Goal: Task Accomplishment & Management: Complete application form

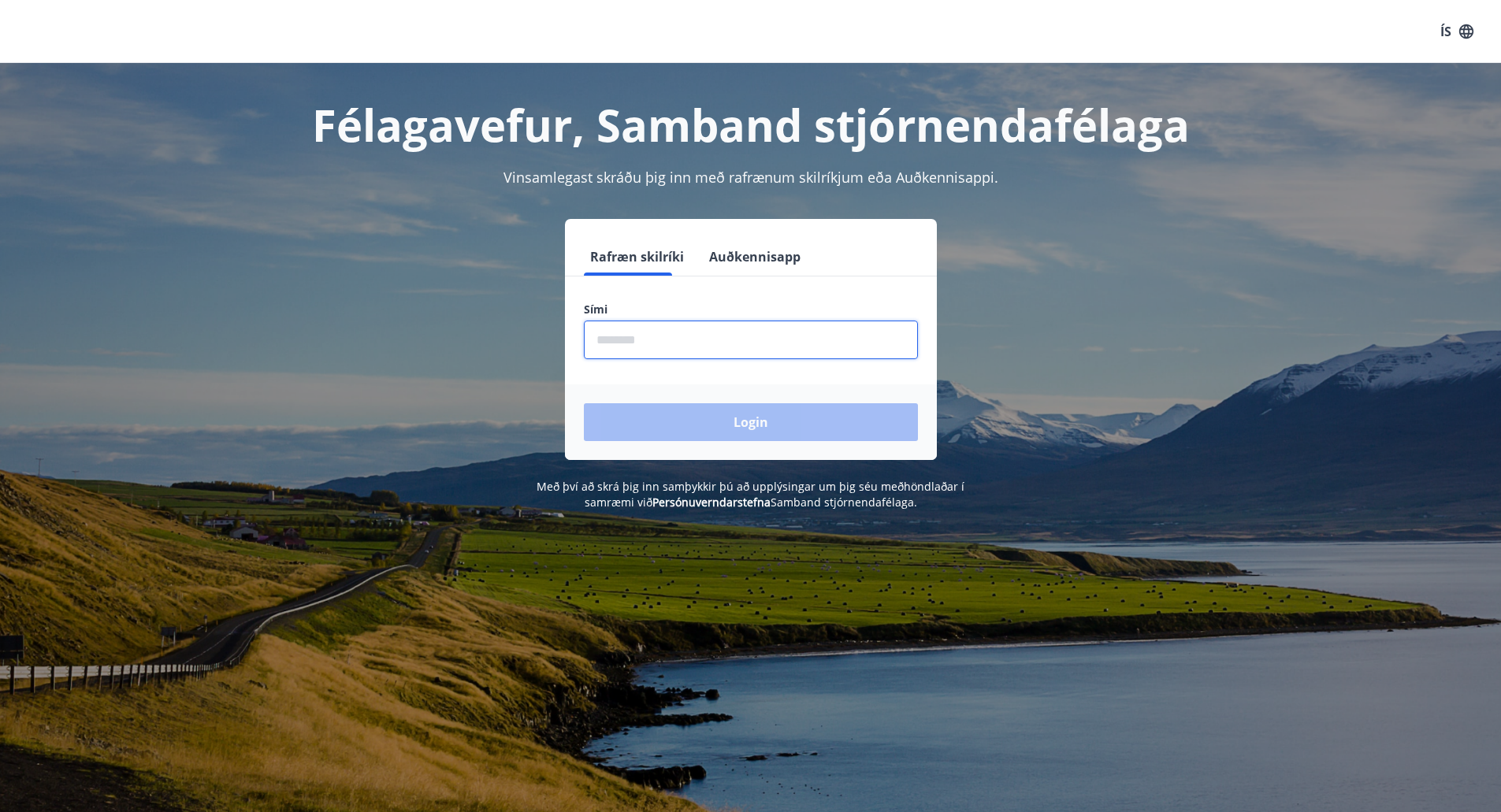
click at [672, 339] on input "phone" at bounding box center [750, 340] width 334 height 39
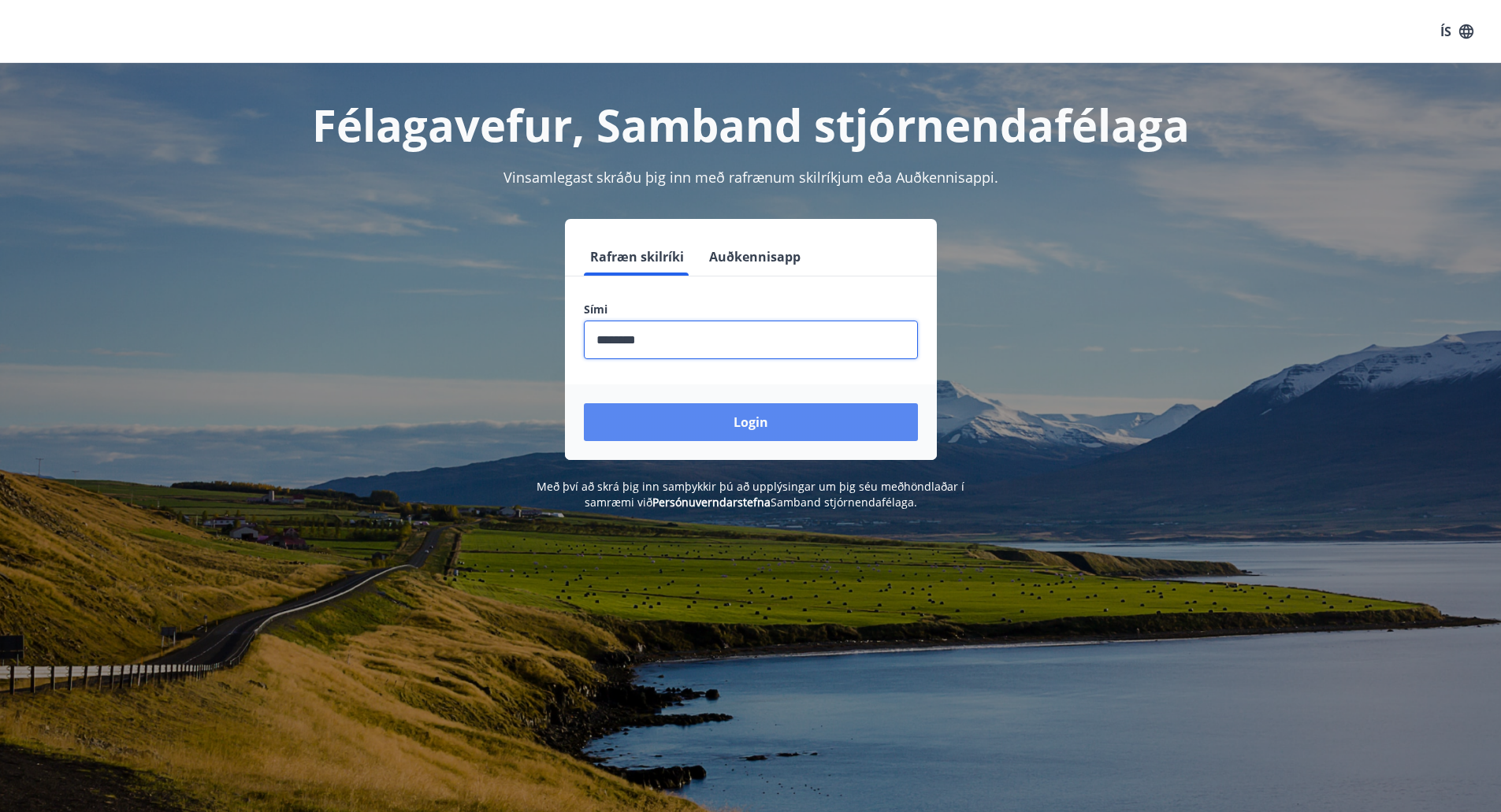
type input "********"
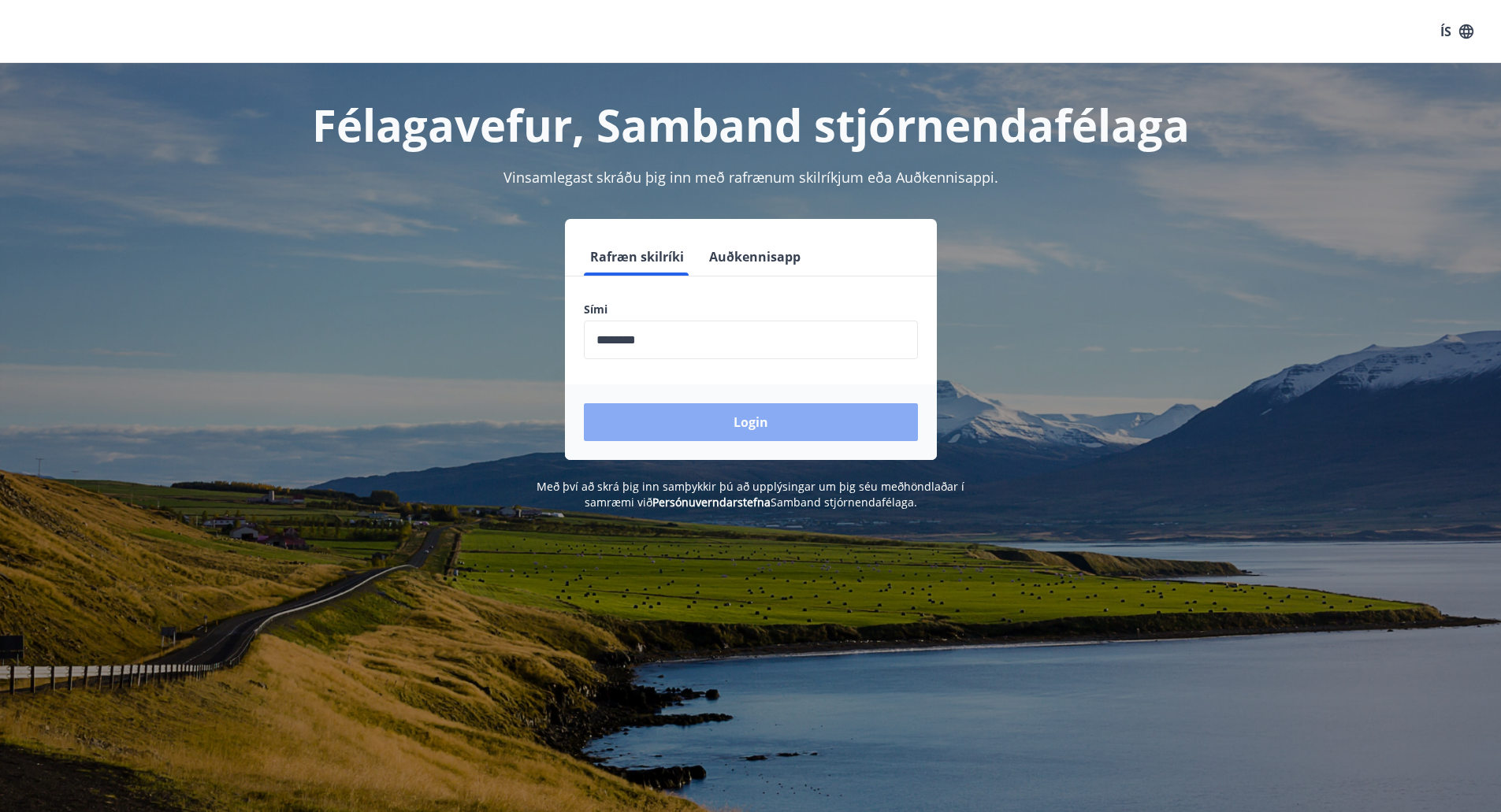
click at [771, 433] on button "Login" at bounding box center [750, 422] width 334 height 38
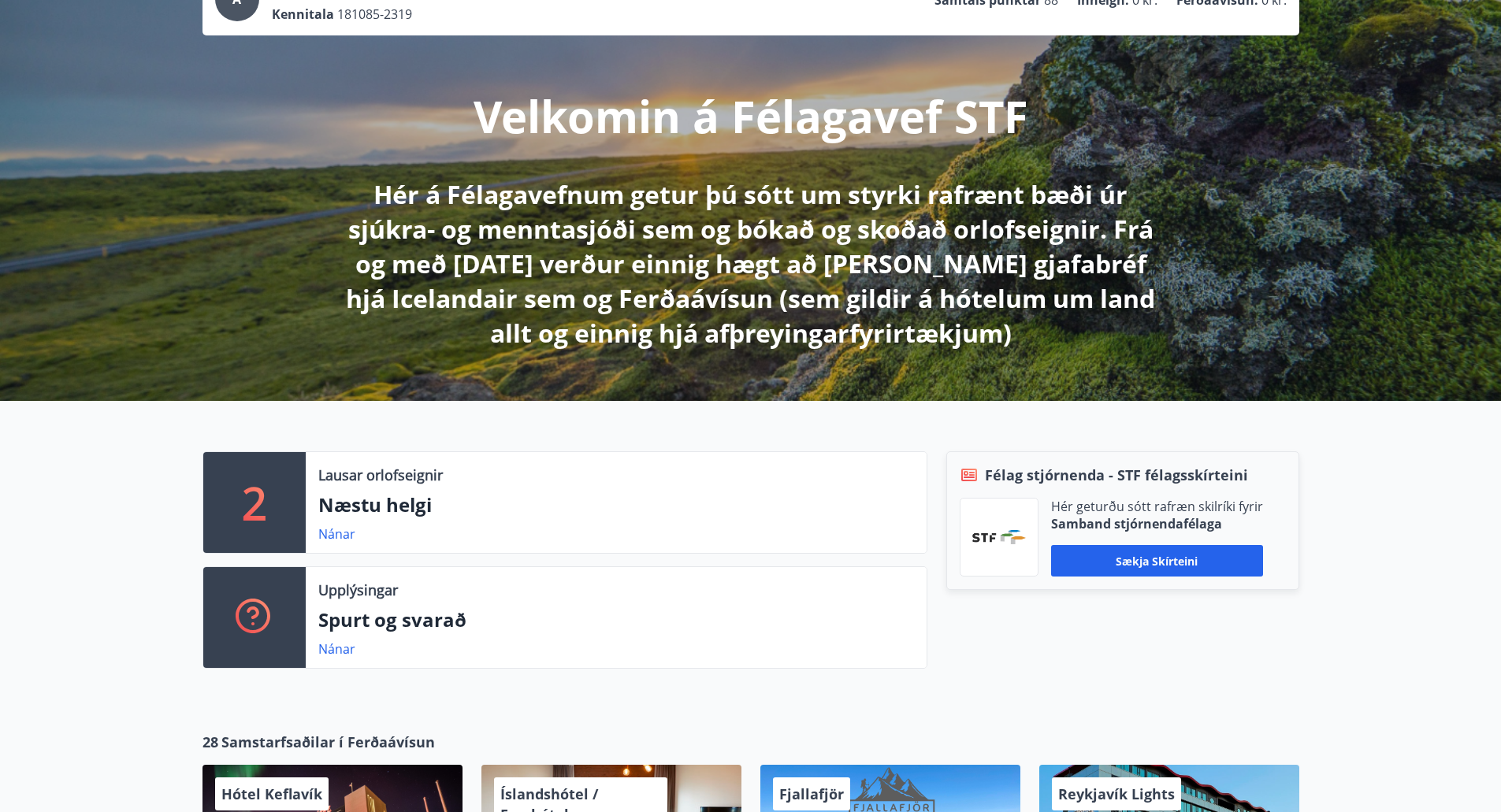
scroll to position [157, 0]
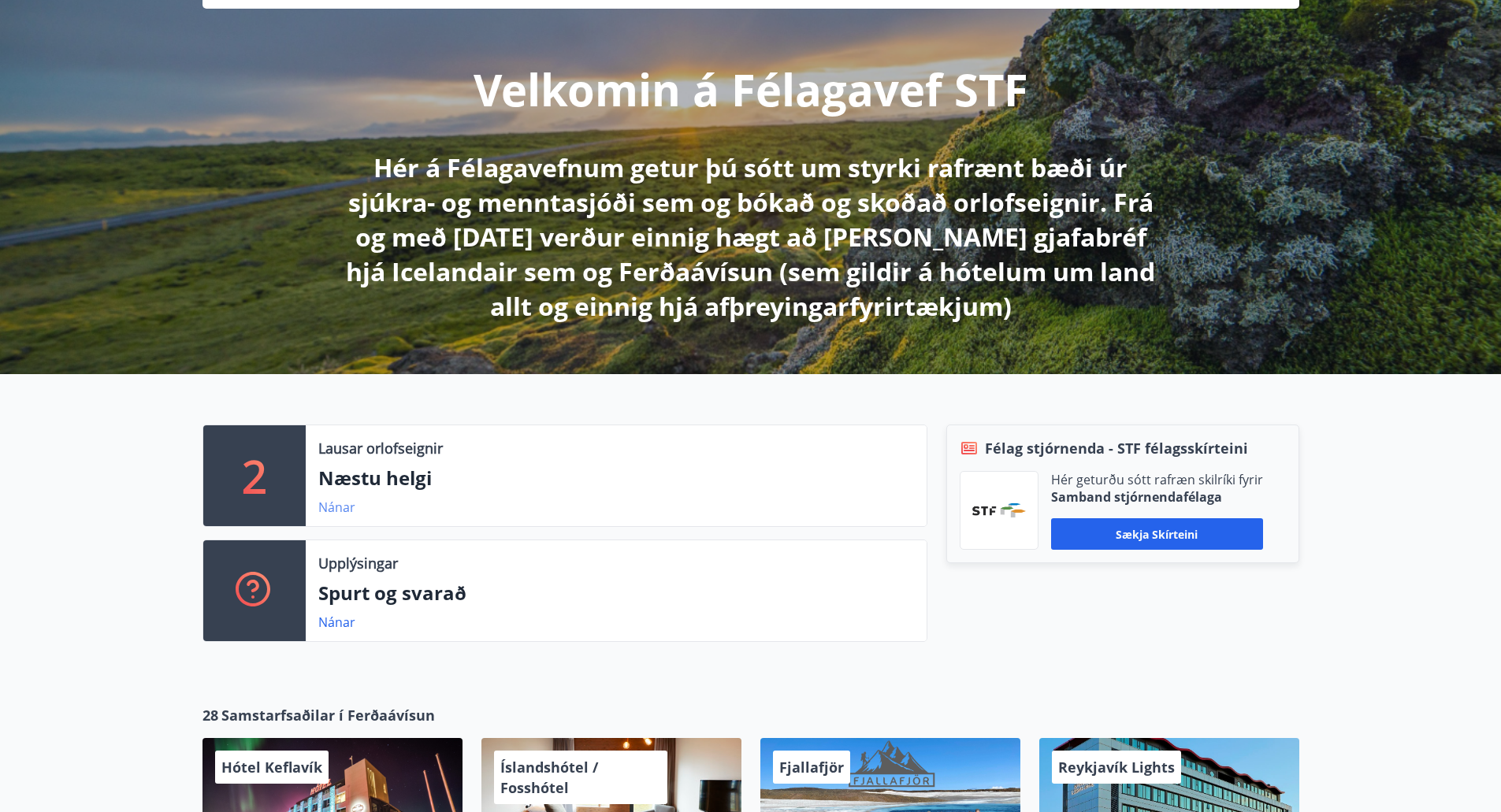
click at [341, 506] on link "Nánar" at bounding box center [336, 507] width 37 height 17
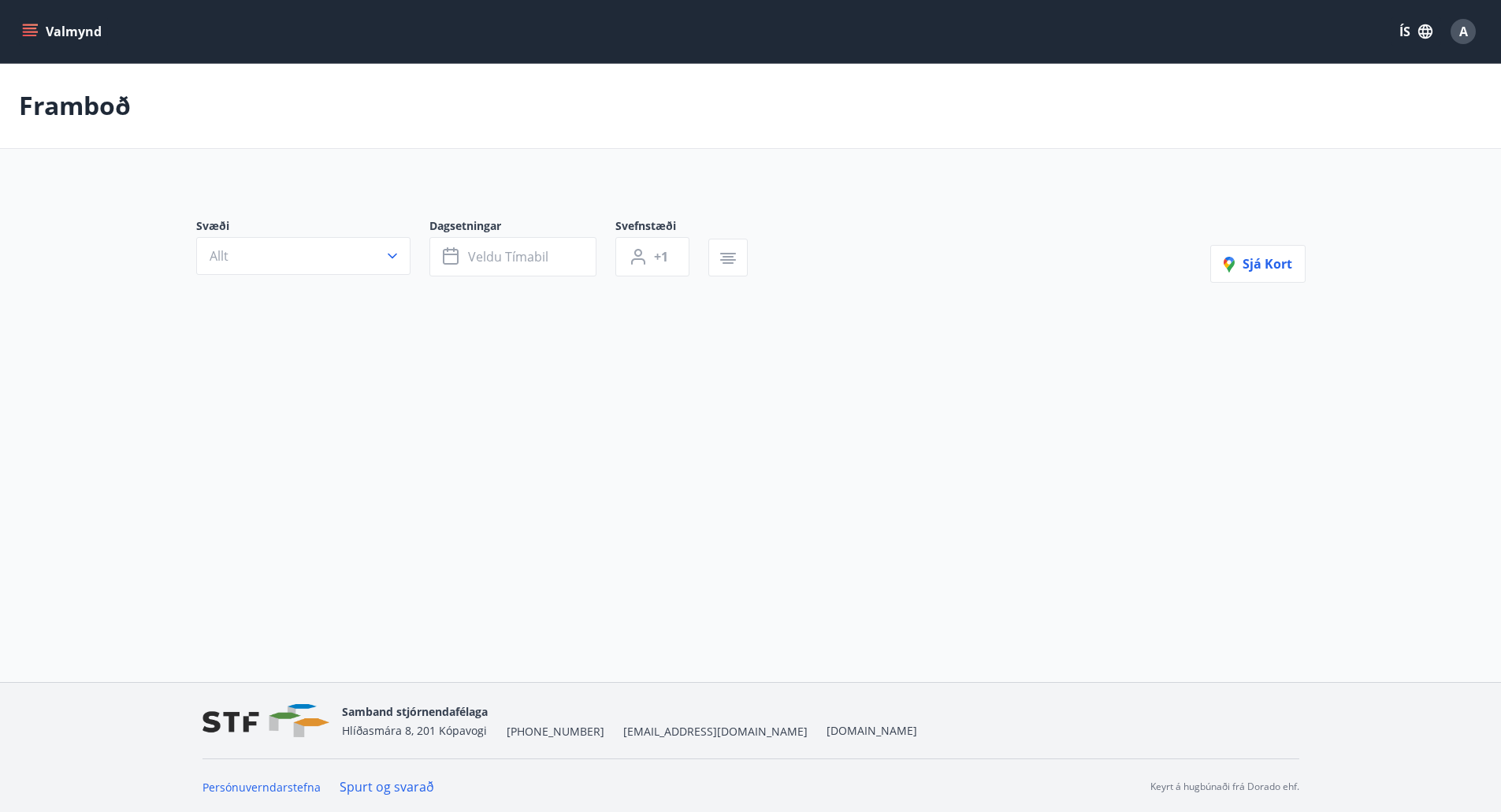
type input "*"
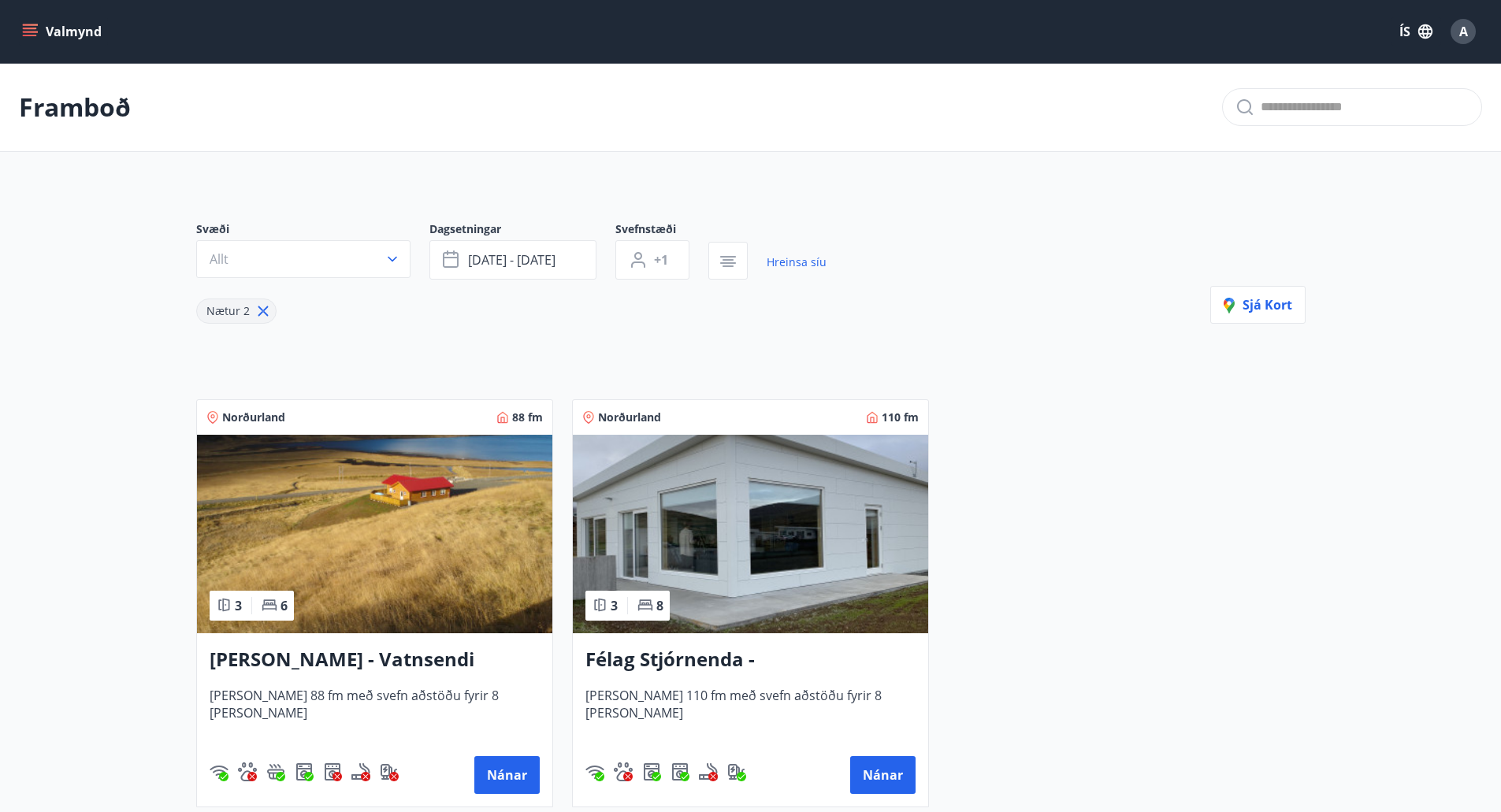
click at [37, 31] on icon "menu" at bounding box center [29, 31] width 16 height 16
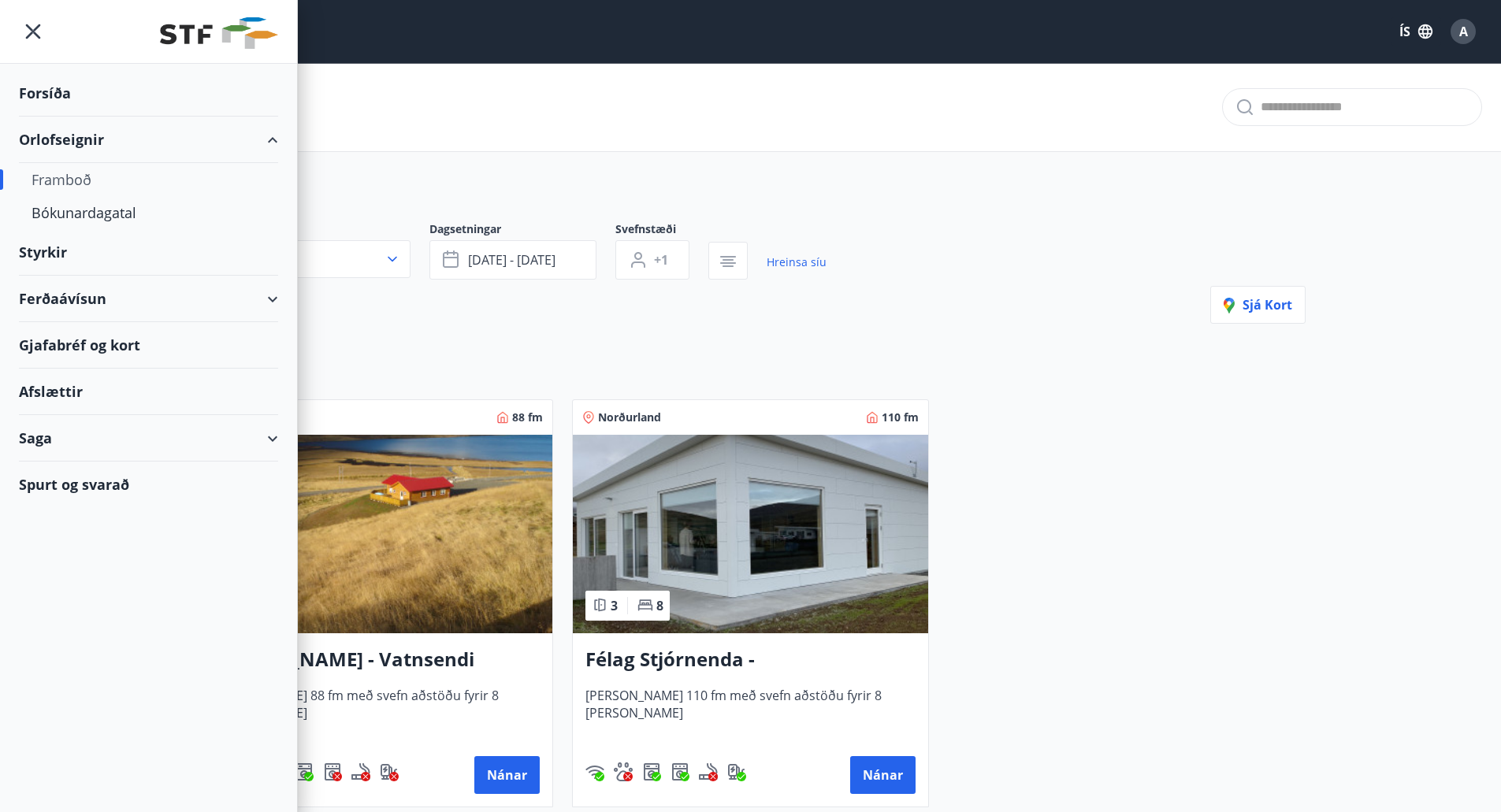
click at [262, 263] on div "Styrkir" at bounding box center [148, 252] width 259 height 46
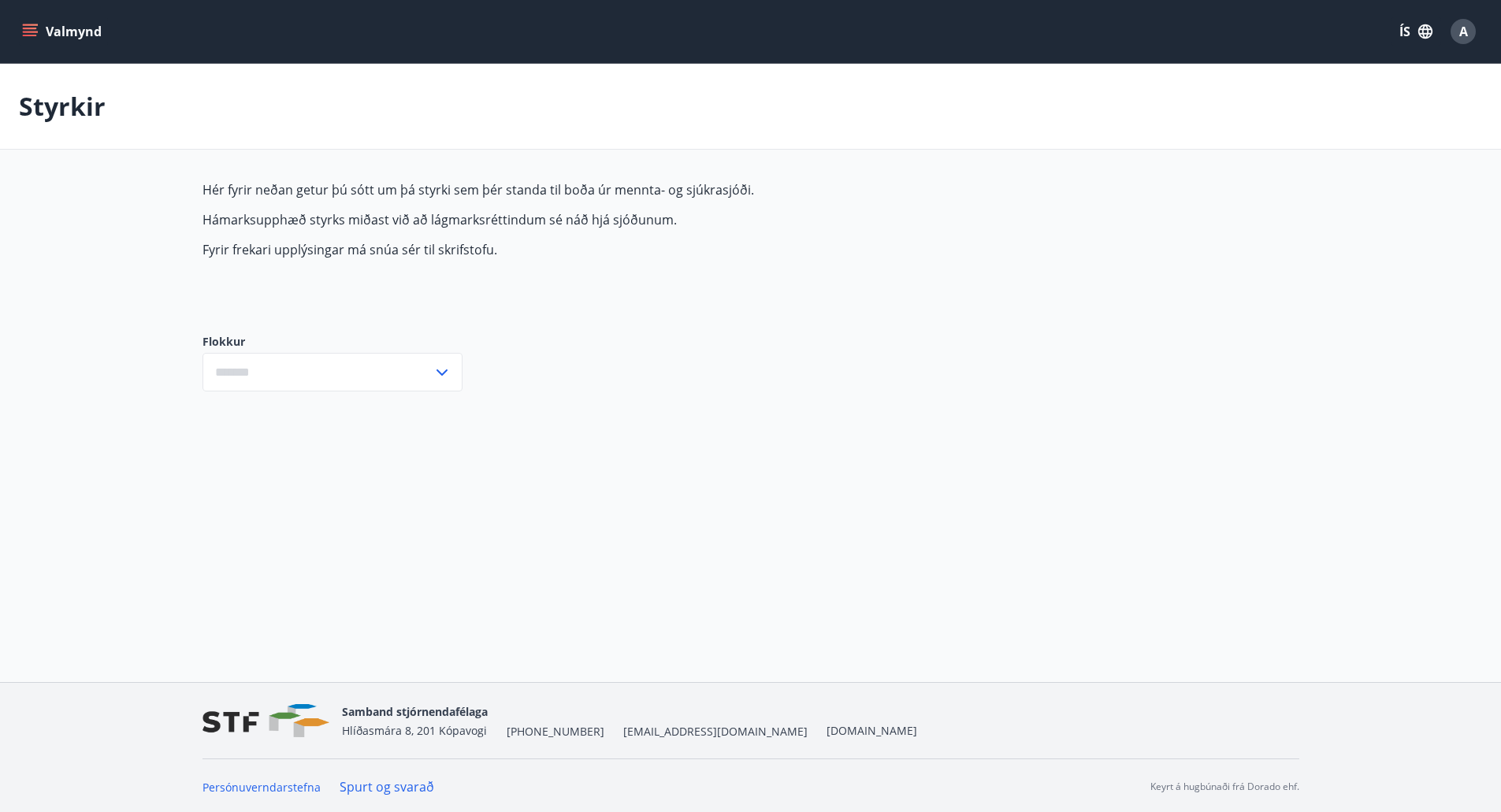
type input "***"
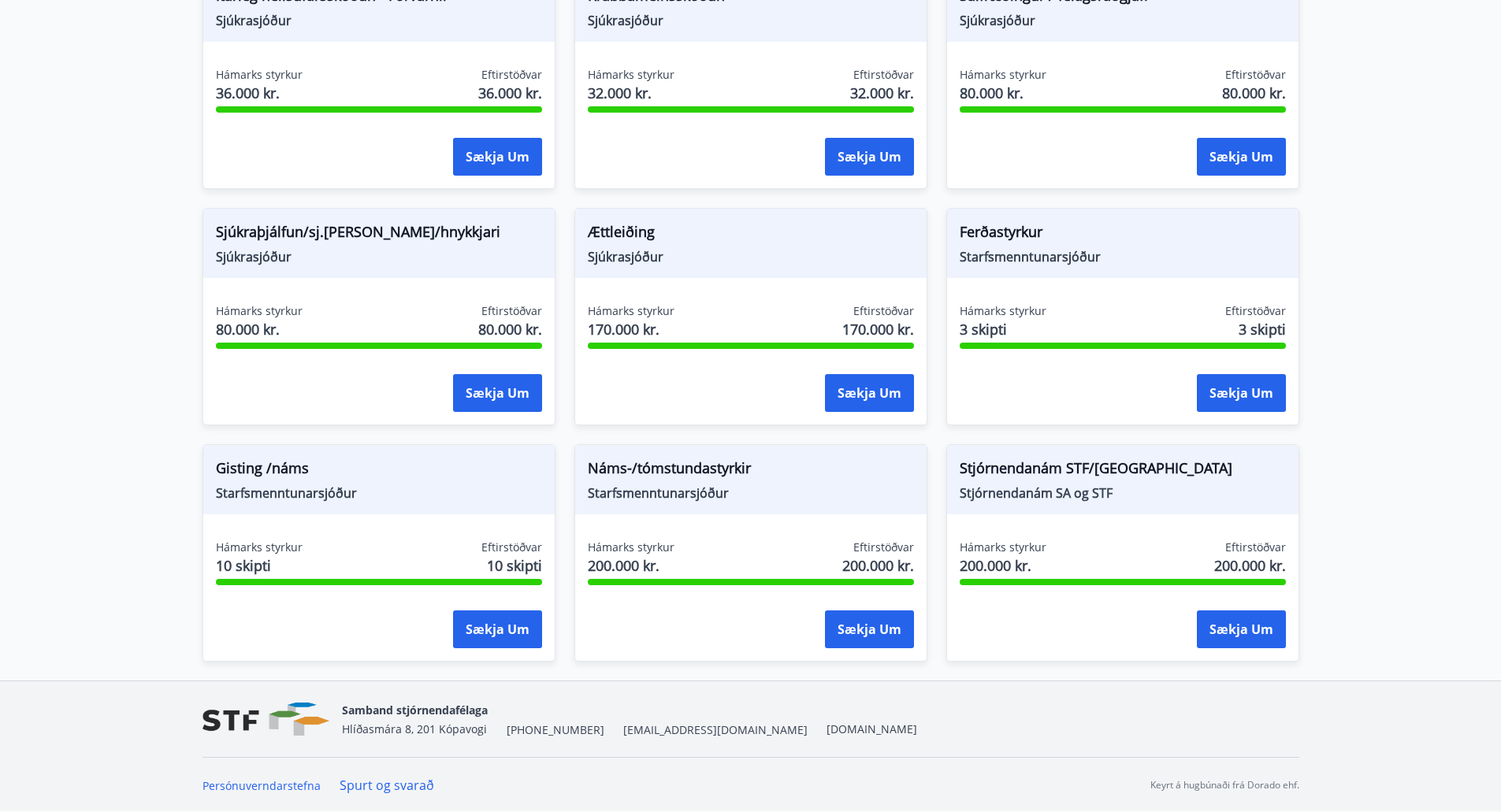
scroll to position [1154, 0]
drag, startPoint x: 1011, startPoint y: 227, endPoint x: 1019, endPoint y: 241, distance: 16.1
click at [1013, 234] on span "Ferðastyrkur" at bounding box center [1123, 233] width 327 height 26
click at [1034, 267] on div "Ferðastyrkur Starfsmenntunarsjóður" at bounding box center [1122, 243] width 351 height 70
click at [1045, 259] on span "Starfsmenntunarsjóður" at bounding box center [1123, 256] width 327 height 17
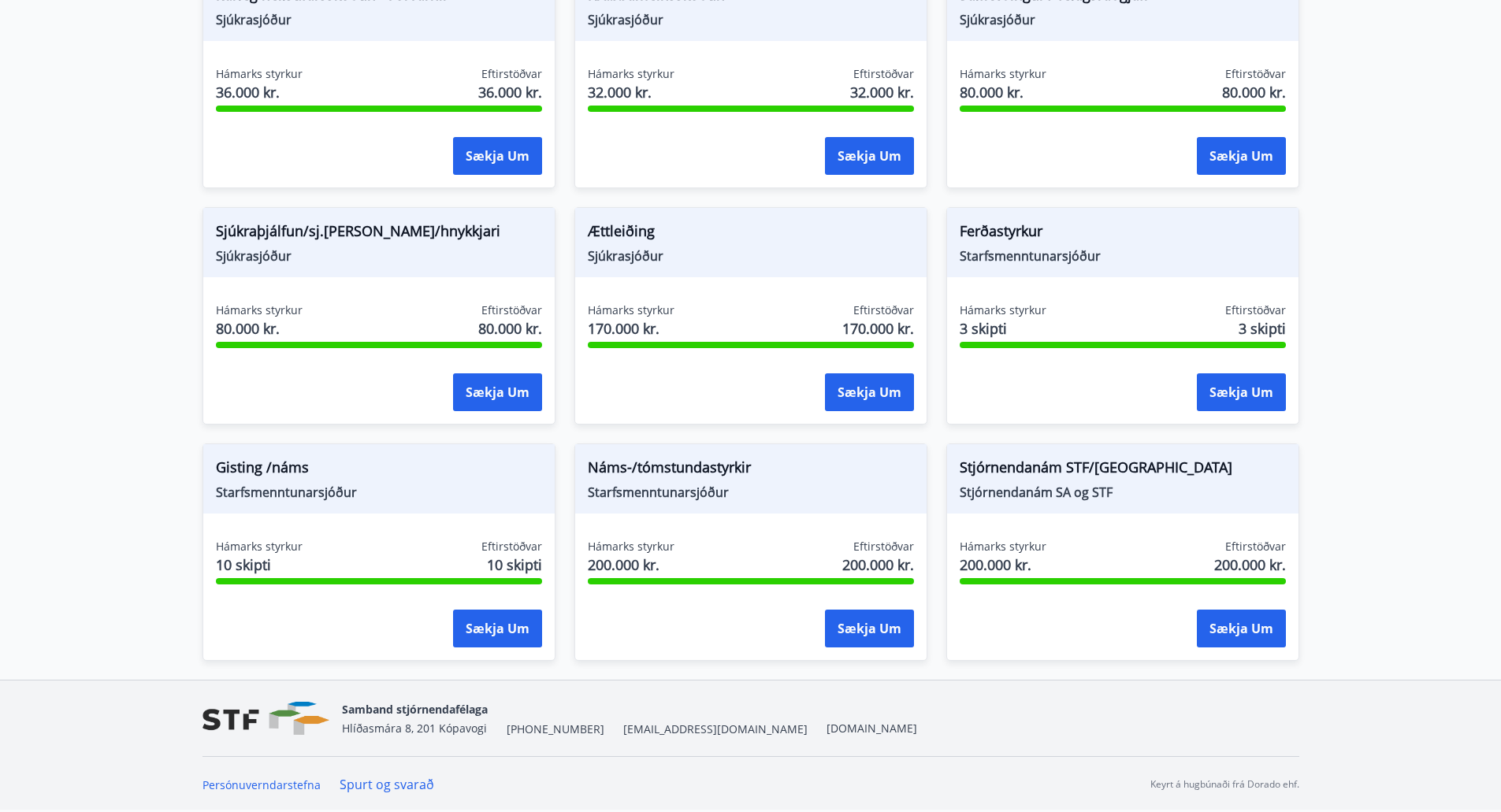
click at [1269, 326] on span "3 skipti" at bounding box center [1262, 328] width 47 height 21
click at [1221, 381] on button "Sækja um" at bounding box center [1241, 392] width 89 height 38
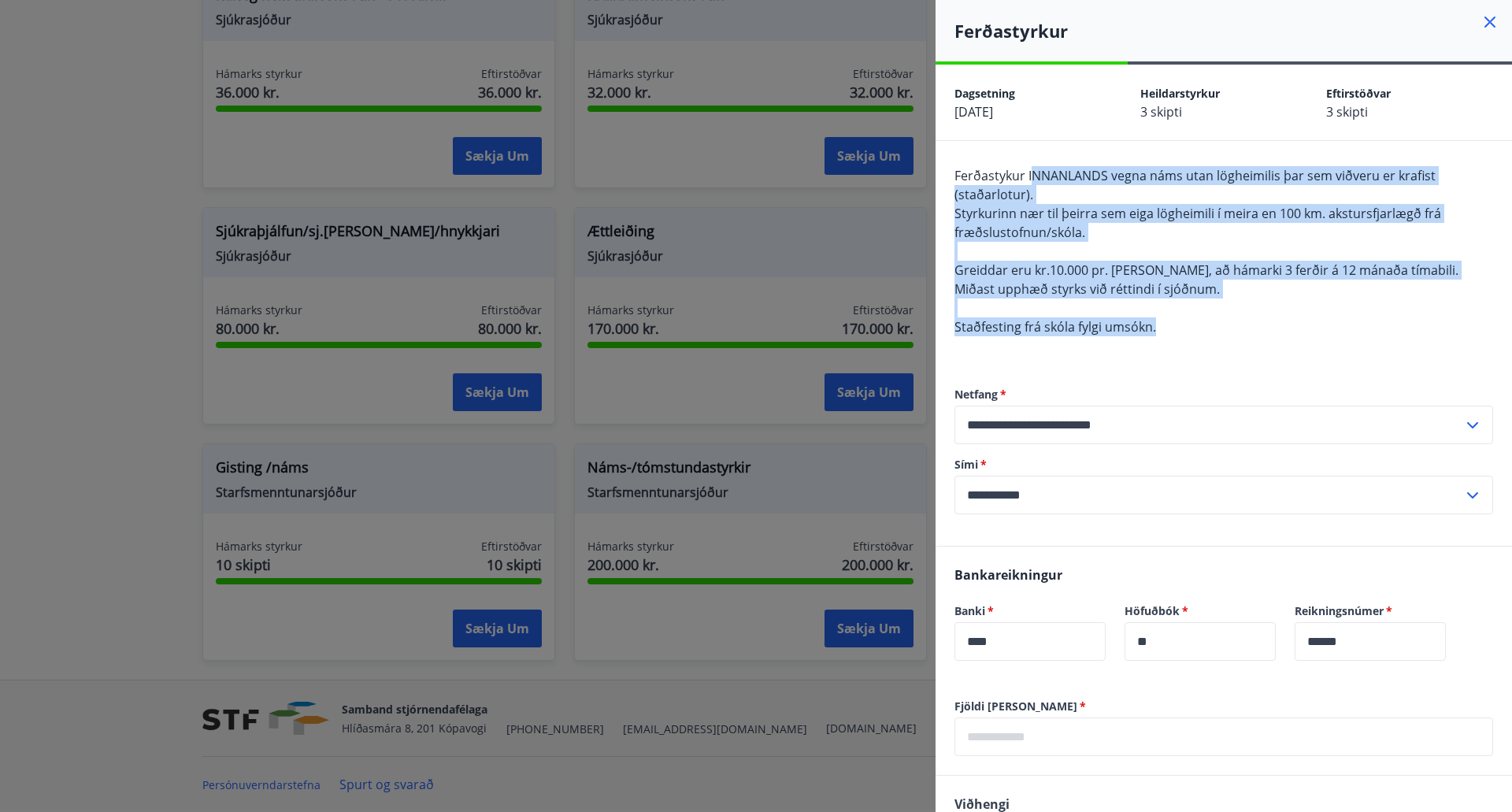
drag, startPoint x: 1033, startPoint y: 176, endPoint x: 1347, endPoint y: 319, distance: 345.0
click at [1347, 319] on div "Ferðastykur INNANLANDS vegna náms utan lögheimilis þar sem viðveru er krafist (…" at bounding box center [1224, 261] width 539 height 189
click at [1481, 26] on icon at bounding box center [1490, 22] width 19 height 19
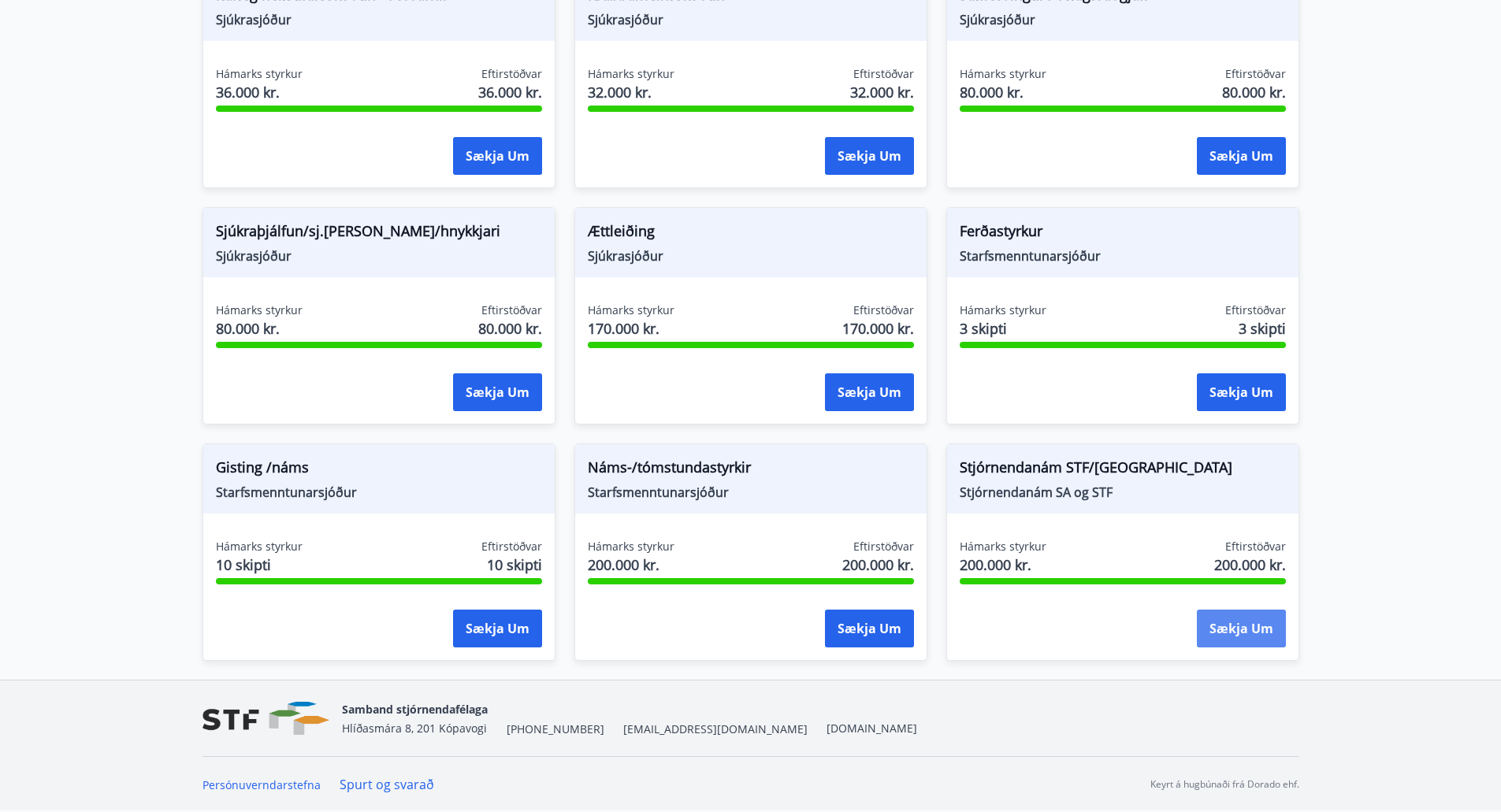
click at [1238, 621] on button "Sækja um" at bounding box center [1241, 629] width 89 height 38
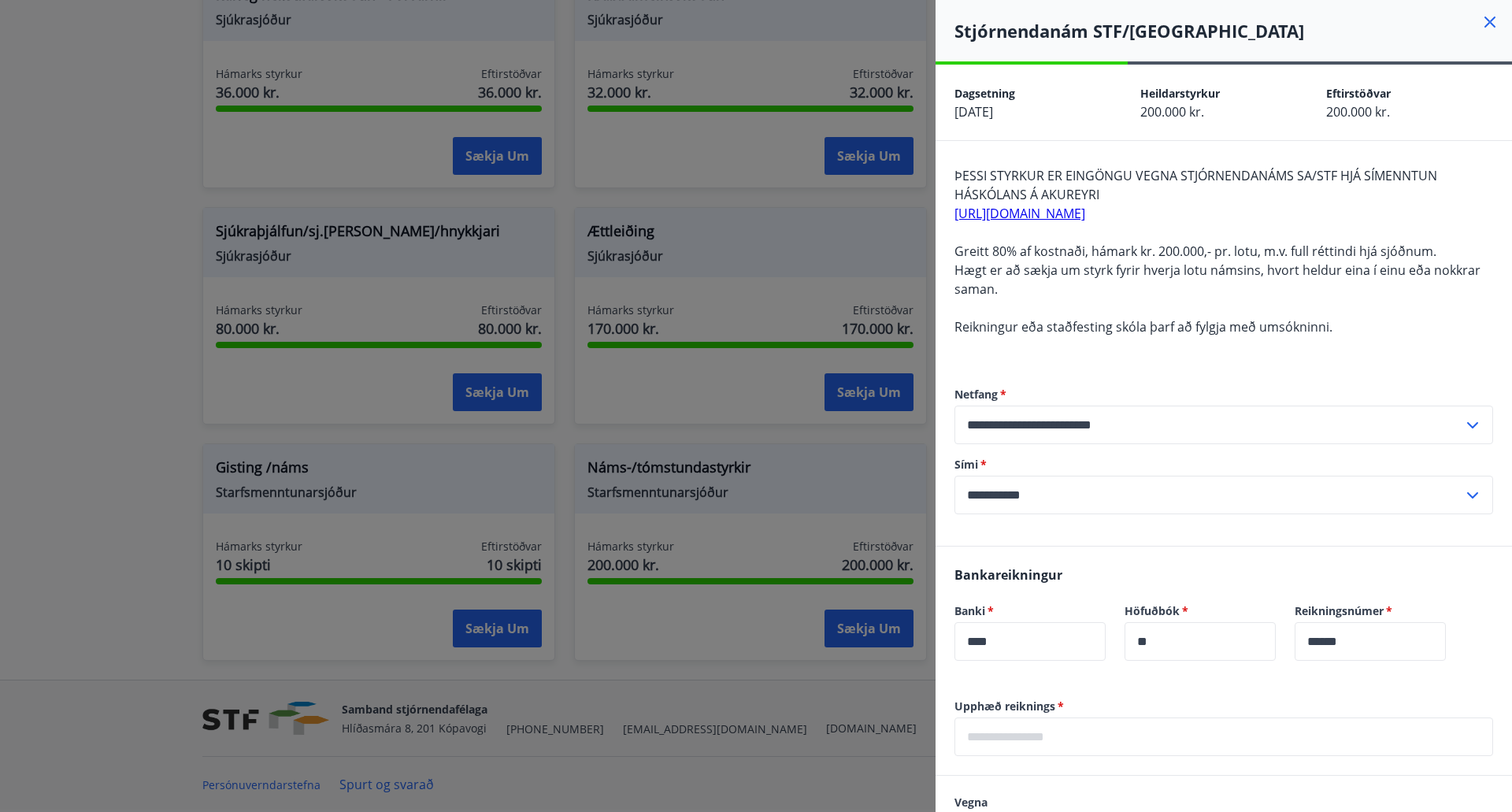
click at [1481, 22] on icon at bounding box center [1490, 22] width 19 height 19
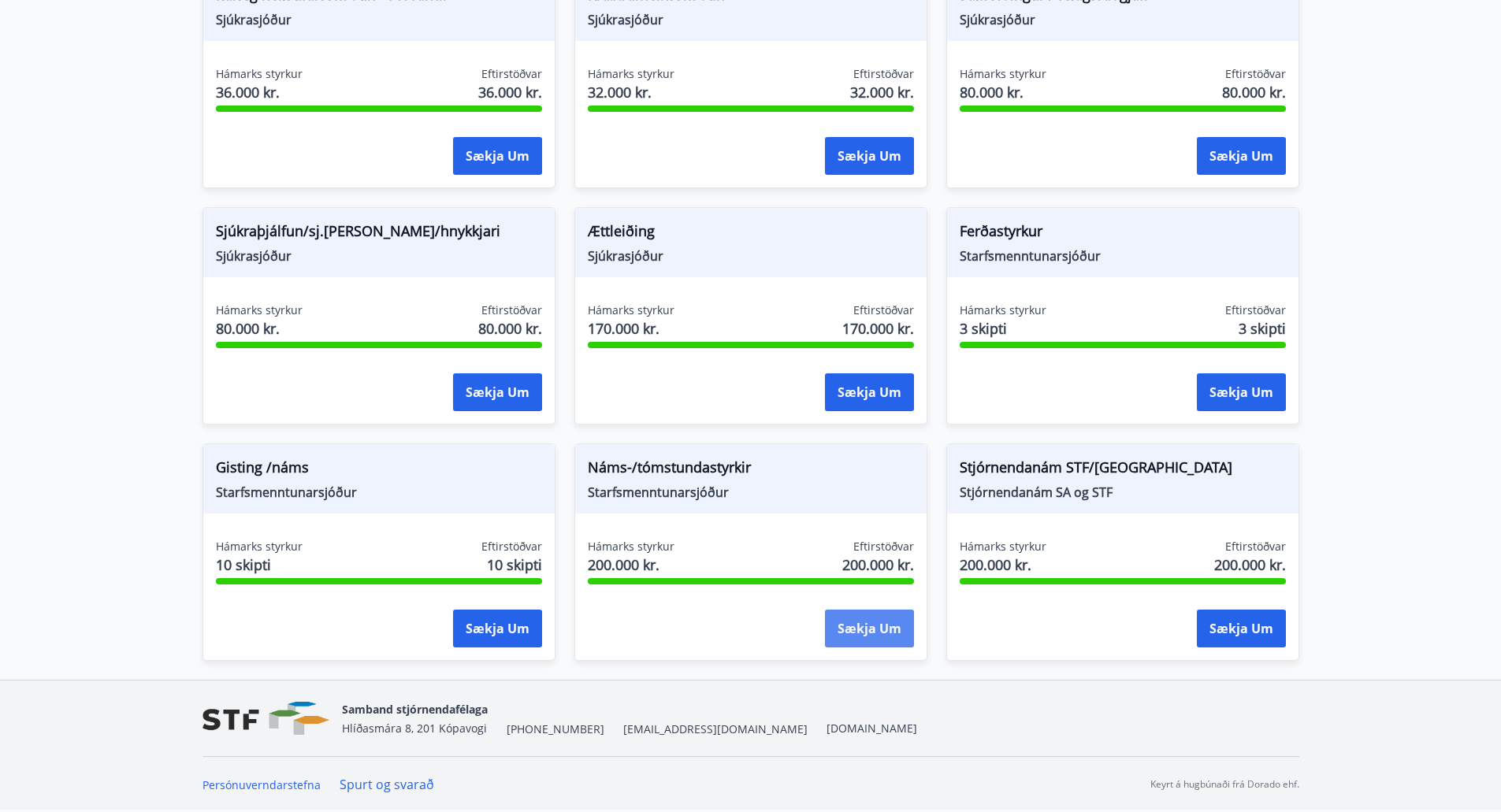
click at [860, 624] on button "Sækja um" at bounding box center [869, 629] width 89 height 38
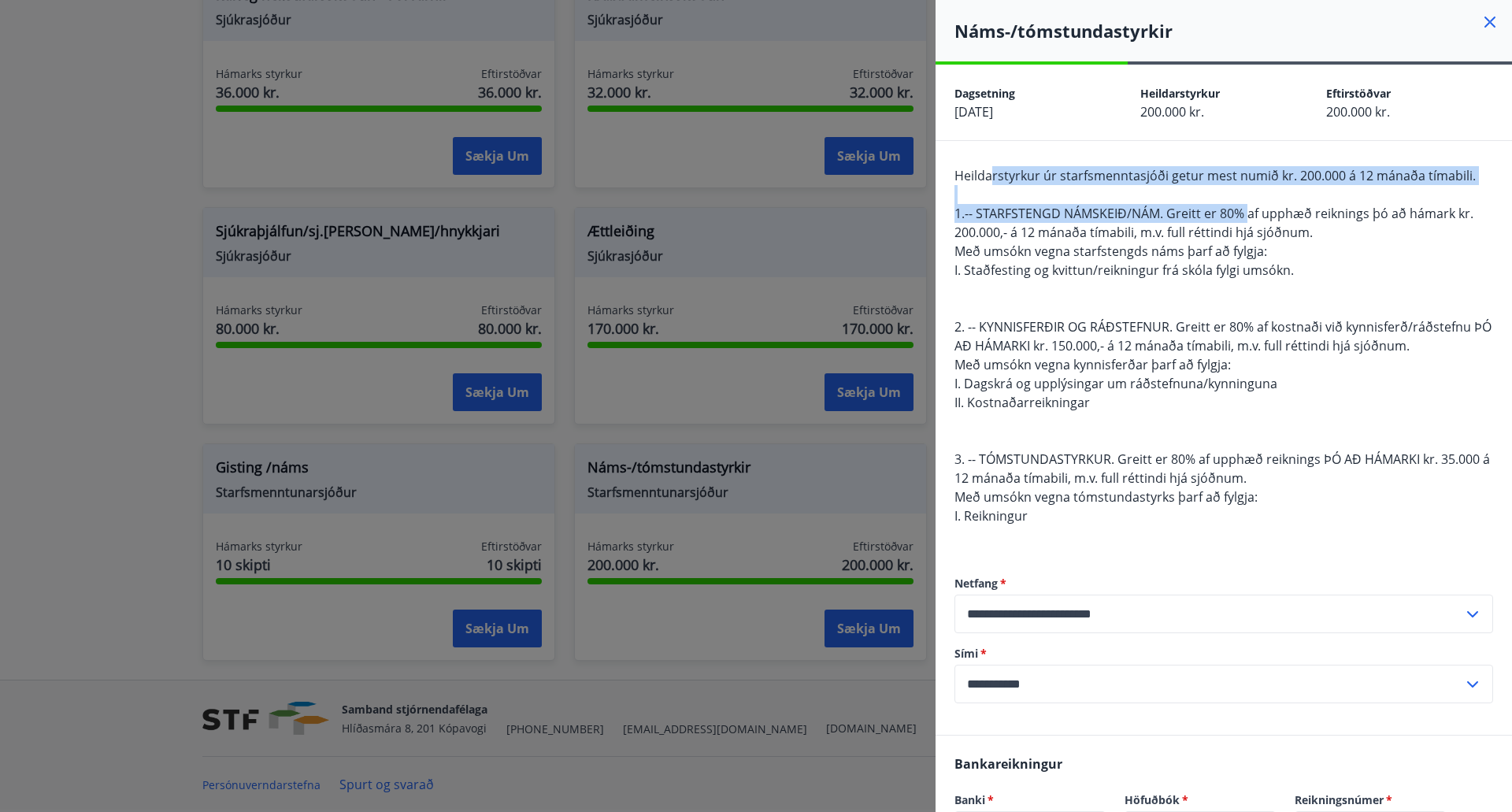
drag, startPoint x: 992, startPoint y: 174, endPoint x: 1248, endPoint y: 210, distance: 258.5
click at [1248, 210] on span "Heildarstyrkur úr starfsmenntasjóði getur mest numið kr. 200.000 á 12 mánaða tí…" at bounding box center [1223, 345] width 537 height 358
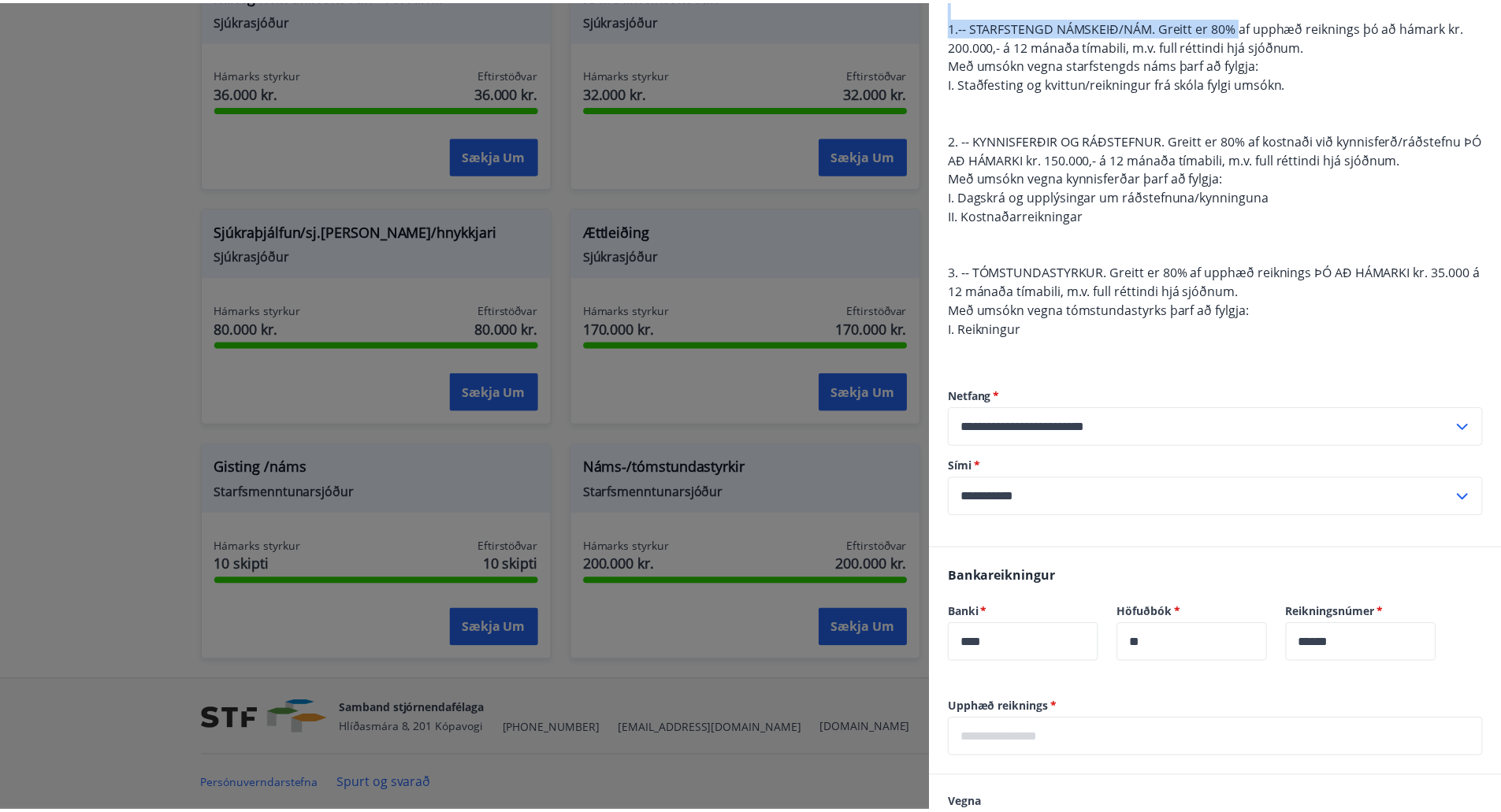
scroll to position [0, 0]
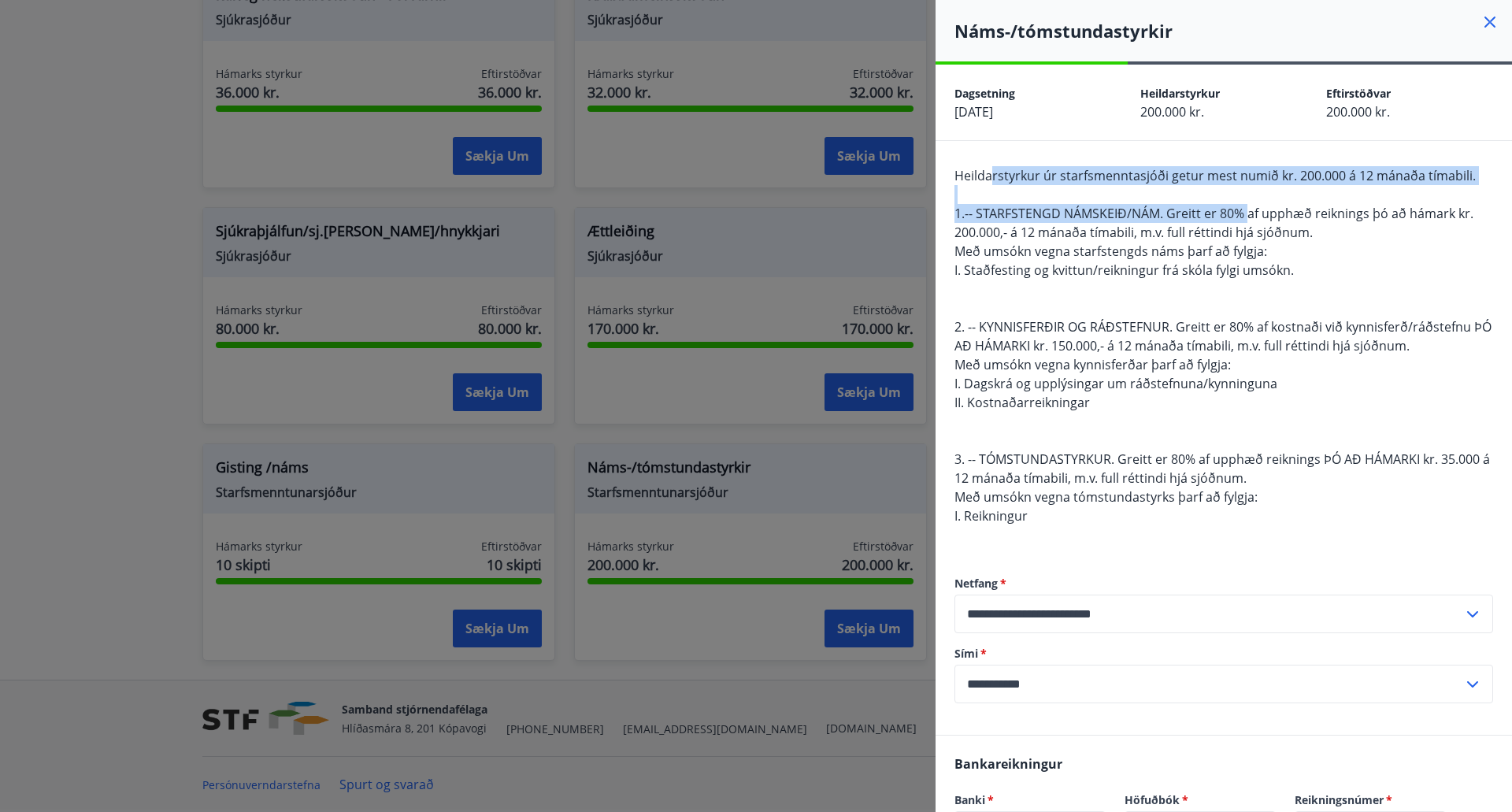
click at [1481, 25] on icon at bounding box center [1490, 22] width 19 height 19
